Goal: Find specific page/section: Find specific page/section

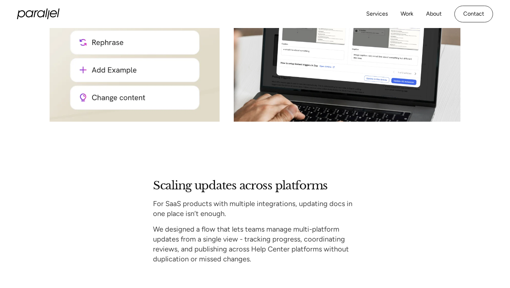
scroll to position [2719, 0]
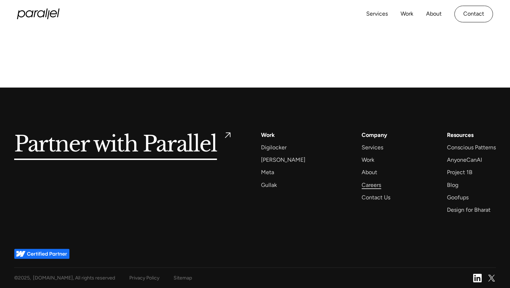
click at [366, 184] on div "Careers" at bounding box center [371, 185] width 19 height 10
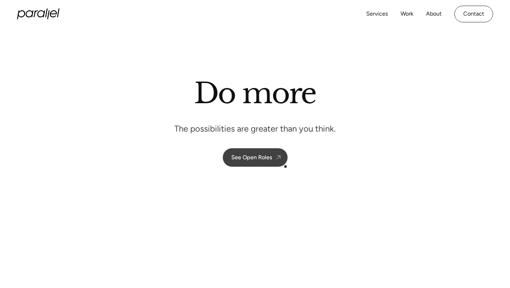
click at [262, 162] on link "See Open Roles" at bounding box center [255, 157] width 65 height 18
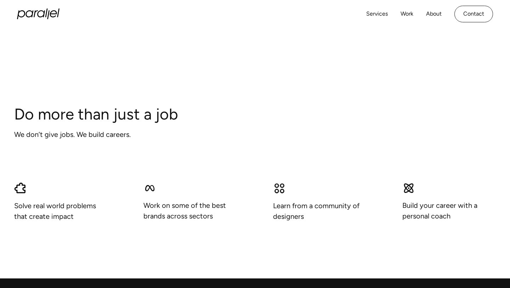
scroll to position [448, 0]
